Goal: Find specific page/section: Find specific page/section

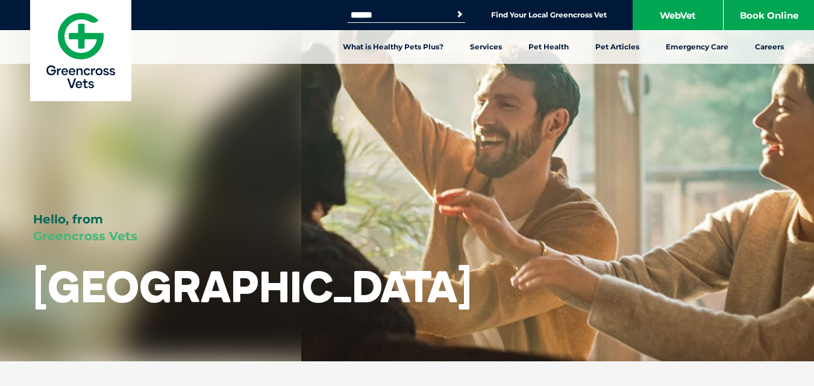
click at [380, 18] on input "Search for:" at bounding box center [399, 15] width 102 height 10
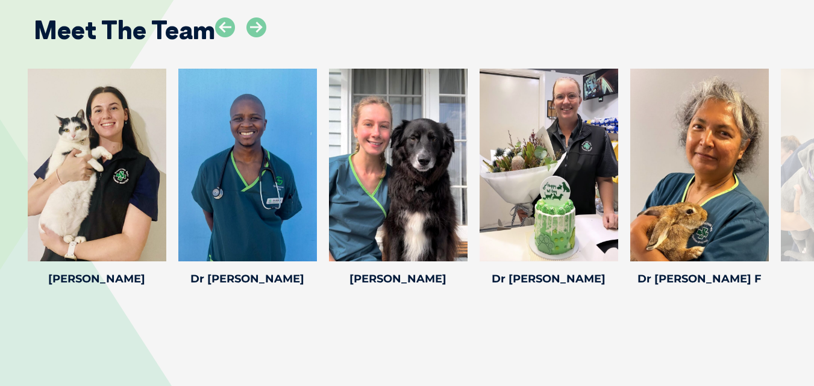
scroll to position [1728, 0]
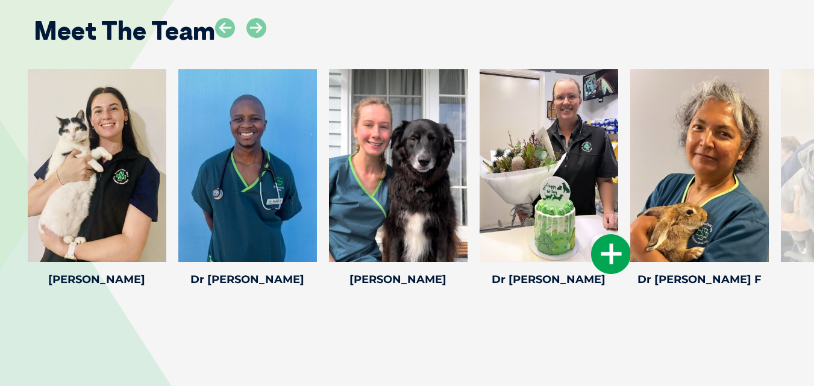
type input "****"
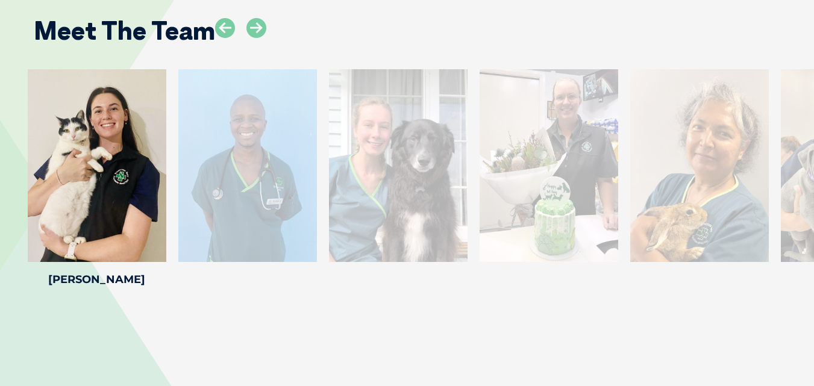
drag, startPoint x: 566, startPoint y: 280, endPoint x: 339, endPoint y: 317, distance: 229.6
click at [339, 317] on div "Meet The Team [PERSON_NAME] [PERSON_NAME] Veterinary Nurse [PERSON_NAME] has a …" at bounding box center [407, 144] width 814 height 392
click at [549, 191] on div at bounding box center [549, 165] width 139 height 193
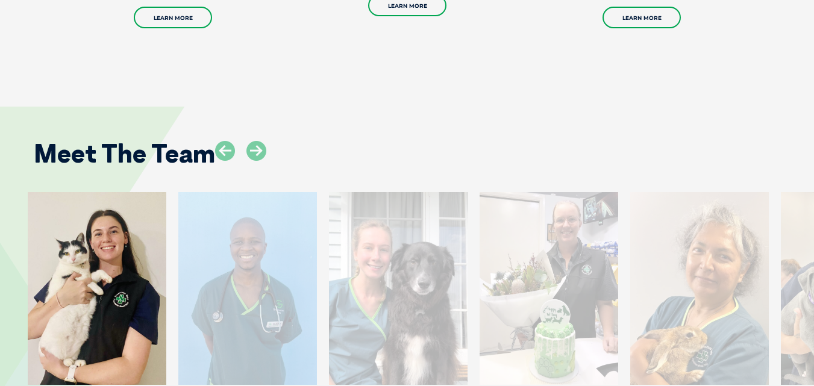
scroll to position [1605, 0]
click at [260, 148] on icon at bounding box center [257, 152] width 20 height 20
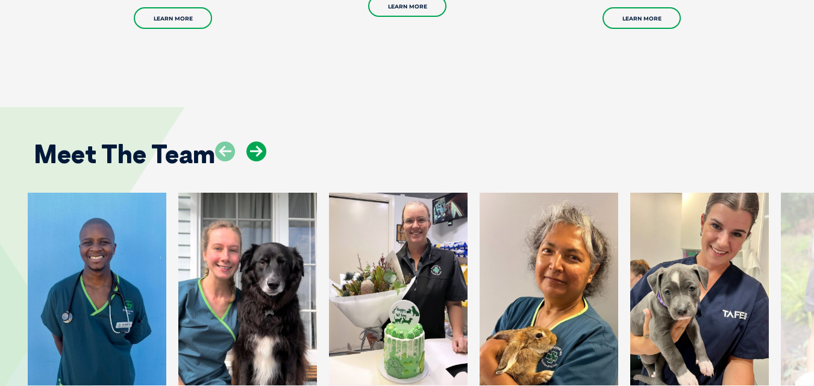
click at [260, 148] on icon at bounding box center [257, 152] width 20 height 20
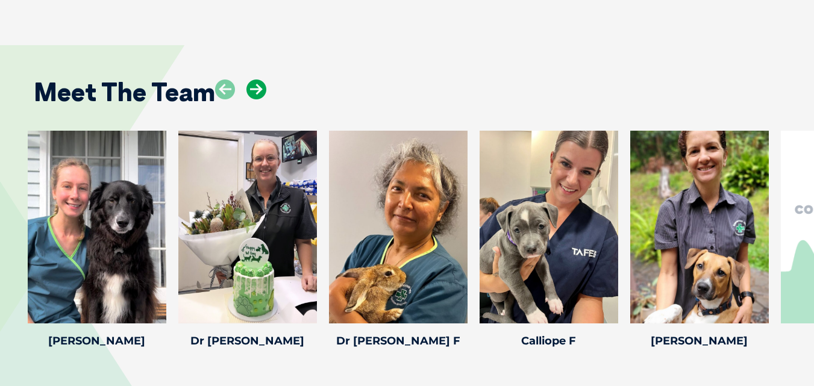
scroll to position [1666, 0]
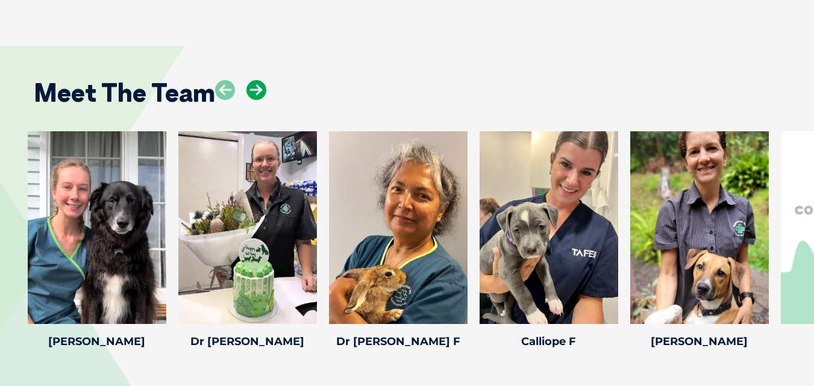
click at [256, 85] on icon at bounding box center [257, 90] width 20 height 20
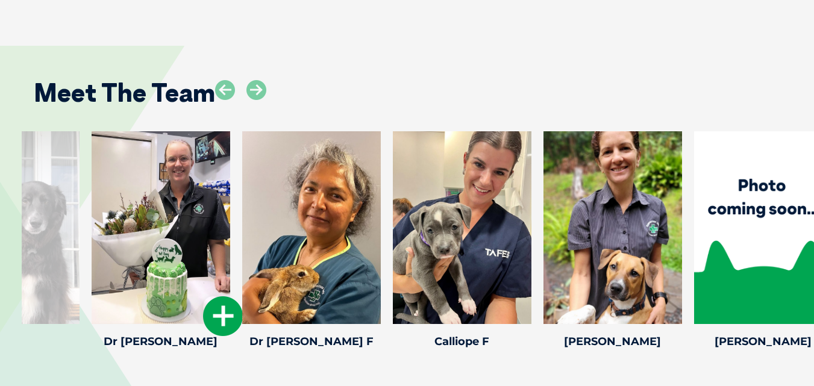
drag, startPoint x: 130, startPoint y: 339, endPoint x: 195, endPoint y: 342, distance: 65.2
click at [195, 342] on h4 "Dr [PERSON_NAME]" at bounding box center [161, 341] width 139 height 11
